Goal: Entertainment & Leisure: Consume media (video, audio)

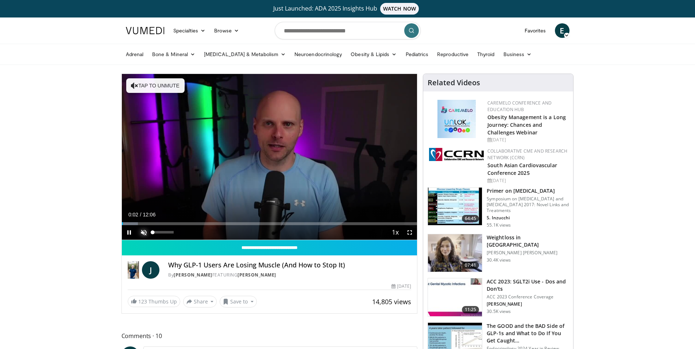
click at [144, 230] on span "Video Player" at bounding box center [143, 232] width 15 height 15
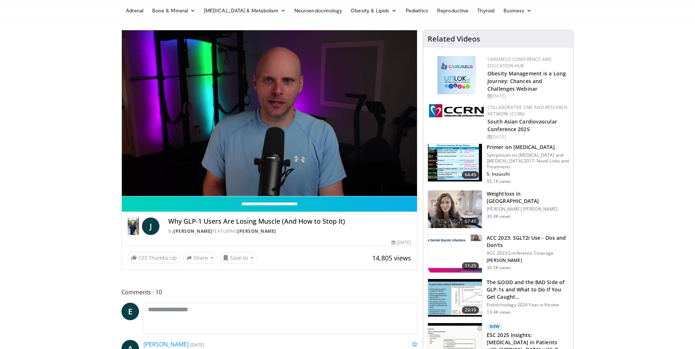
scroll to position [53, 0]
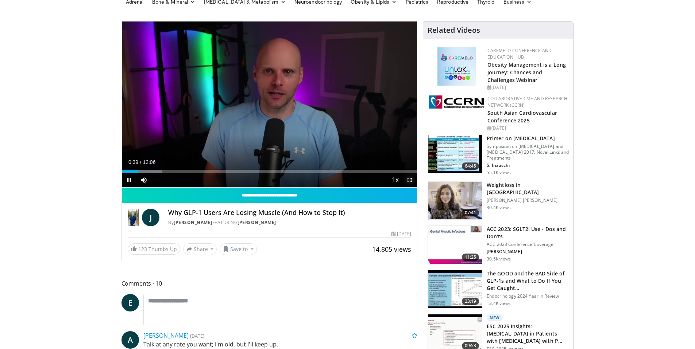
click at [409, 179] on span "Video Player" at bounding box center [409, 180] width 15 height 15
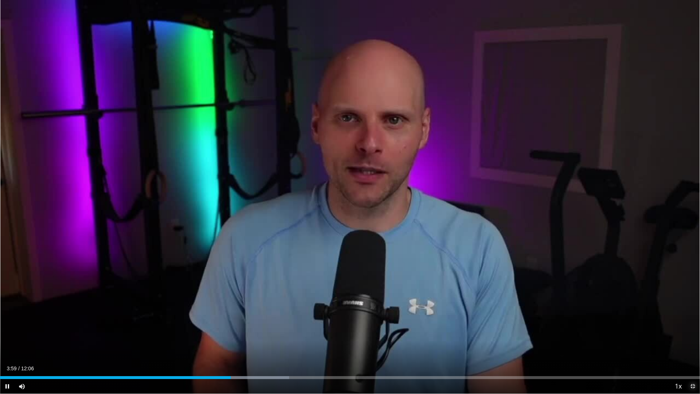
click at [693, 349] on video-js "**********" at bounding box center [350, 197] width 700 height 394
click at [692, 349] on span "Video Player" at bounding box center [692, 386] width 15 height 15
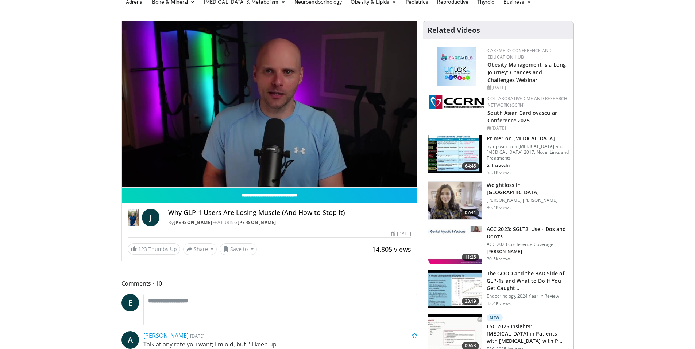
click at [532, 145] on p "Symposium on [MEDICAL_DATA] and [MEDICAL_DATA] 2017: Novel Links and Treatments" at bounding box center [527, 153] width 82 height 18
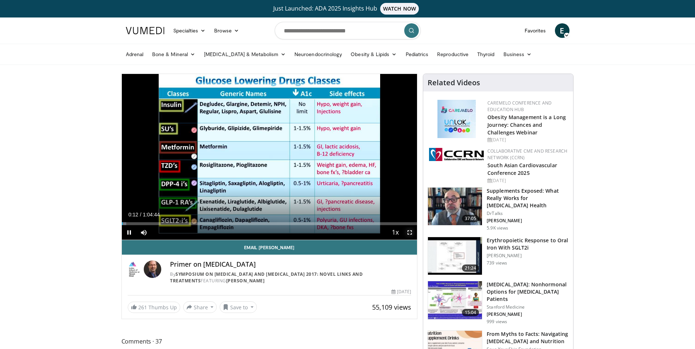
click at [408, 232] on span "Video Player" at bounding box center [409, 232] width 15 height 15
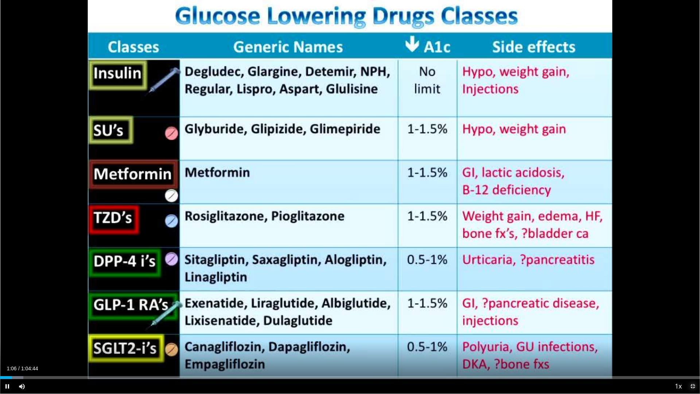
click at [692, 349] on span "Video Player" at bounding box center [692, 386] width 15 height 15
